Goal: Navigation & Orientation: Go to known website

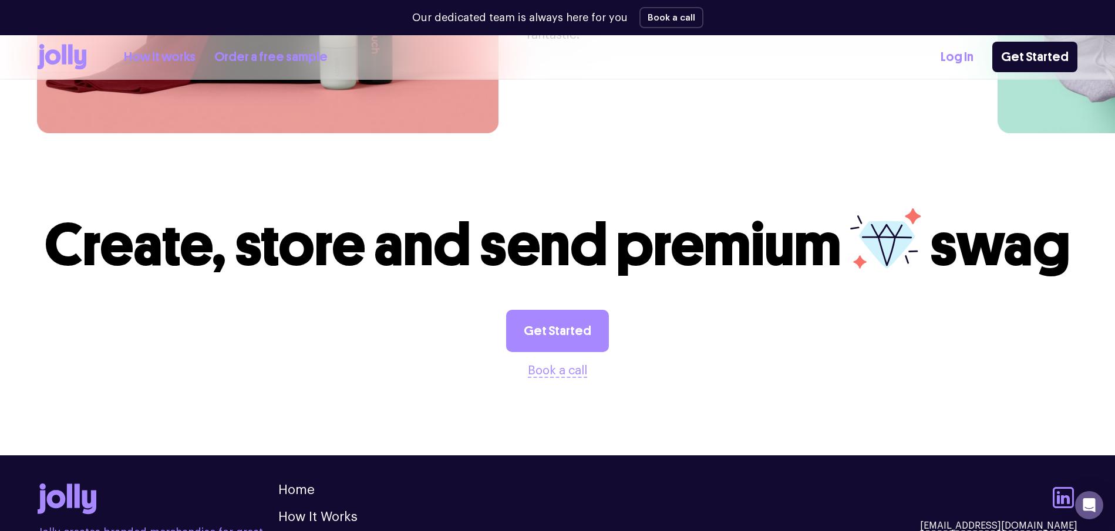
scroll to position [3275, 0]
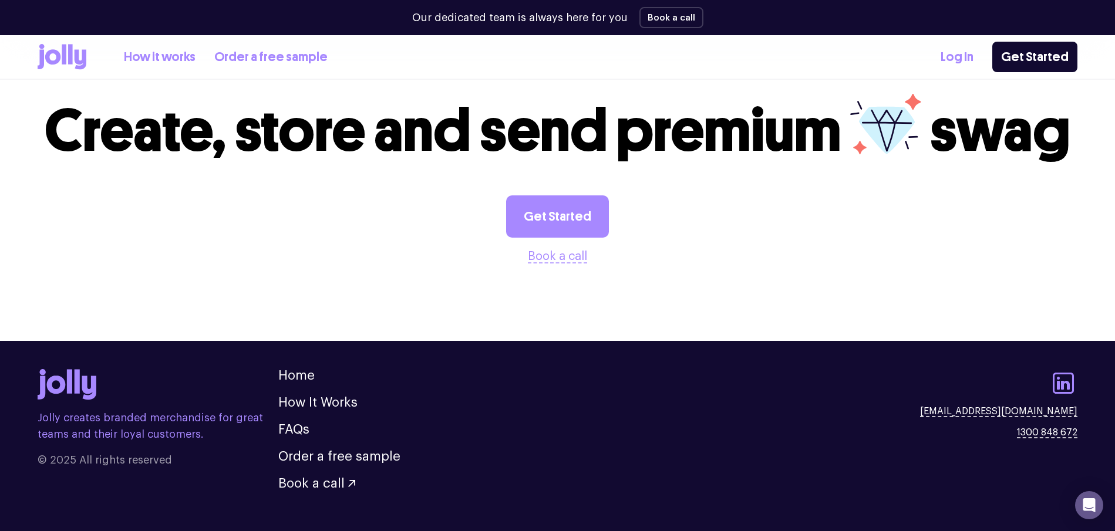
click at [955, 56] on link "Log In" at bounding box center [957, 57] width 33 height 19
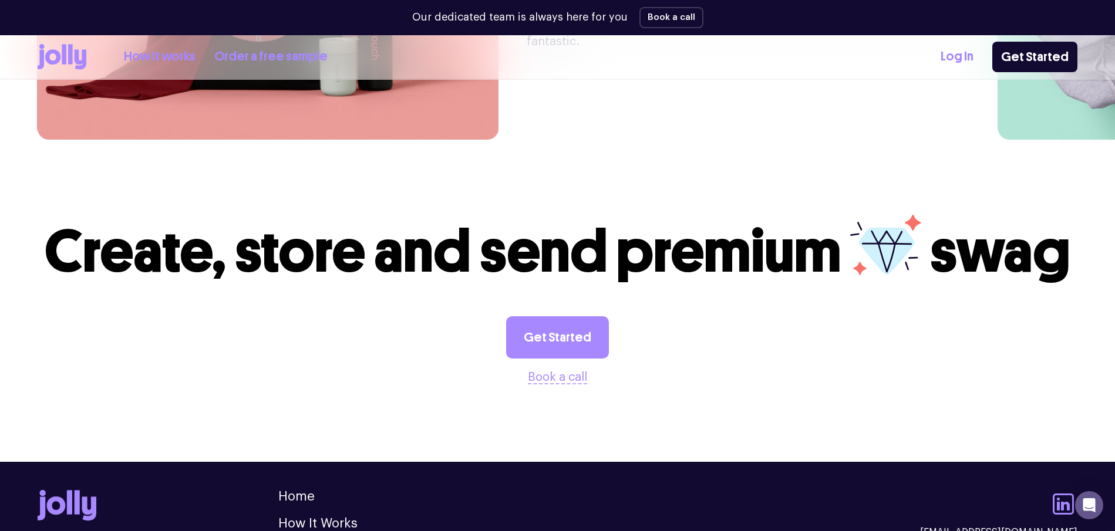
scroll to position [3158, 0]
